Goal: Information Seeking & Learning: Learn about a topic

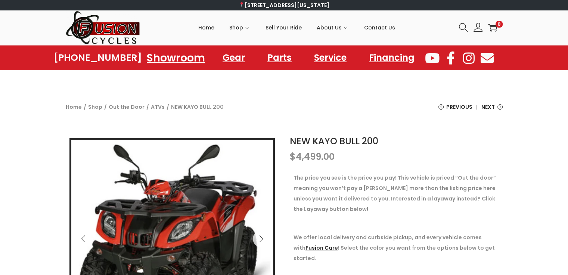
click at [169, 59] on link "Showroom" at bounding box center [176, 57] width 76 height 21
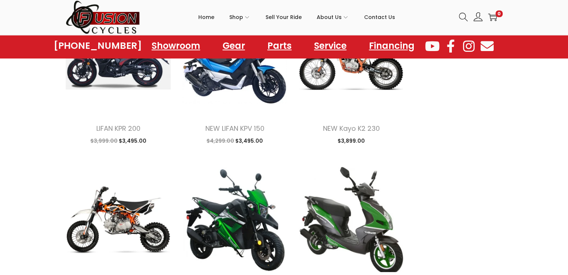
scroll to position [784, 0]
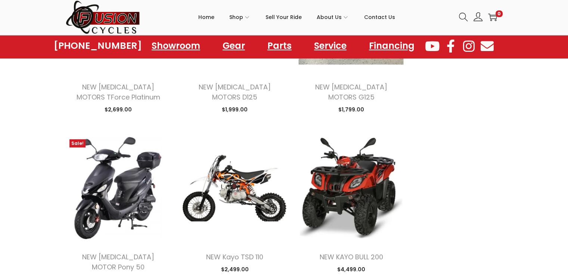
scroll to position [1978, 0]
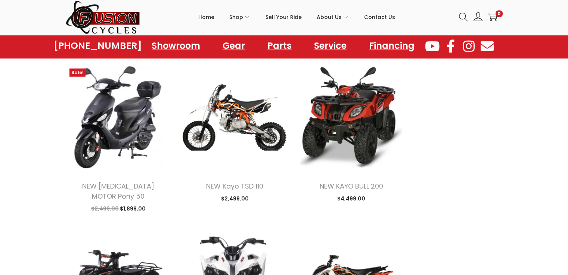
scroll to position [2052, 0]
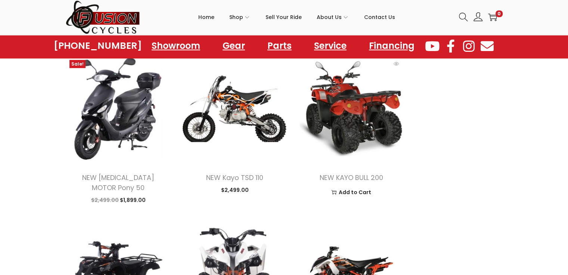
click at [355, 116] on img at bounding box center [350, 108] width 105 height 105
click at [357, 102] on img at bounding box center [350, 108] width 105 height 105
click at [351, 96] on img at bounding box center [350, 108] width 105 height 105
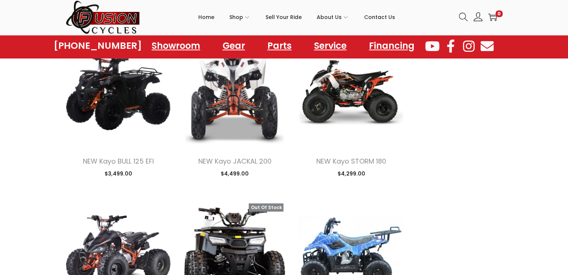
scroll to position [2314, 0]
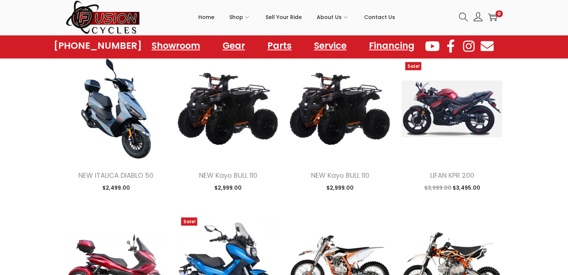
scroll to position [1306, 0]
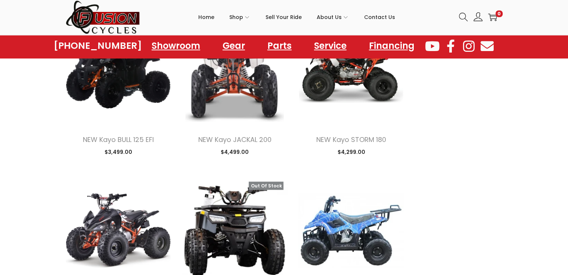
scroll to position [1785, 0]
